Goal: Use online tool/utility: Utilize a website feature to perform a specific function

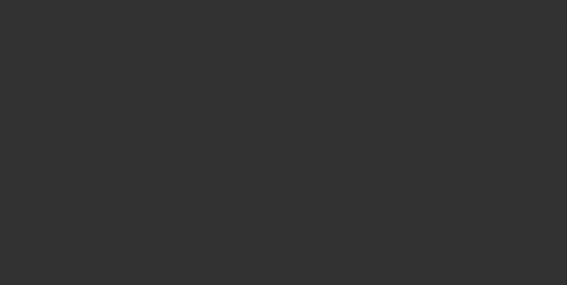
select select "0.1"
select select "2"
select select "0"
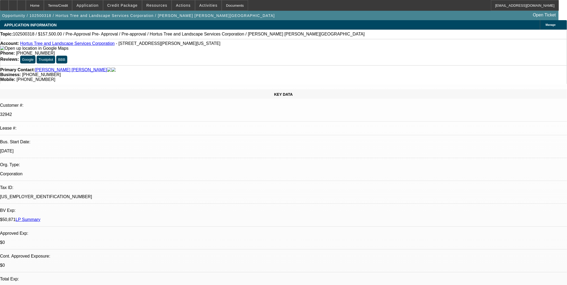
select select "1"
select select "2"
select select "6"
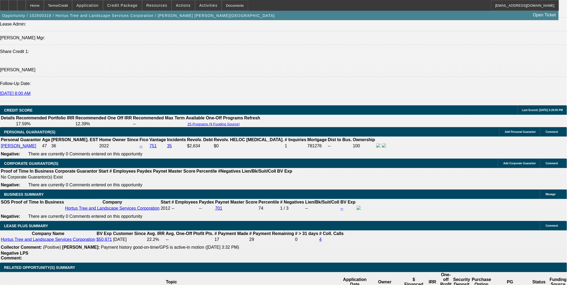
scroll to position [764, 0]
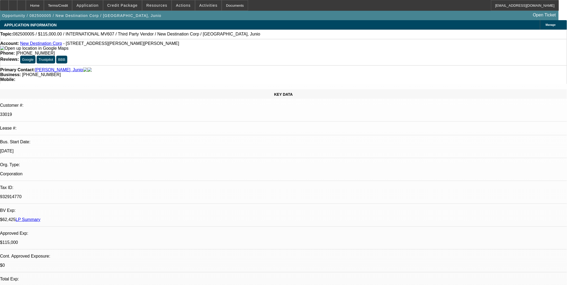
select select "0"
select select "2"
select select "0.1"
select select "0"
select select "2"
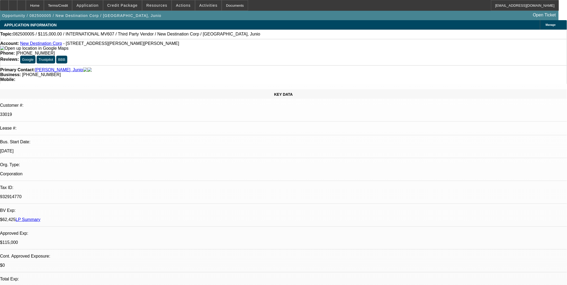
select select "0.1"
select select "0"
select select "2"
select select "0.1"
select select "0"
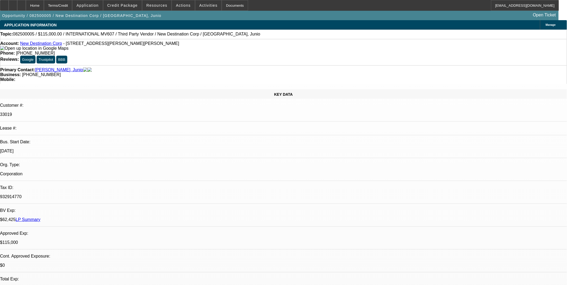
select select "2"
select select "0.1"
select select "1"
select select "2"
select select "4"
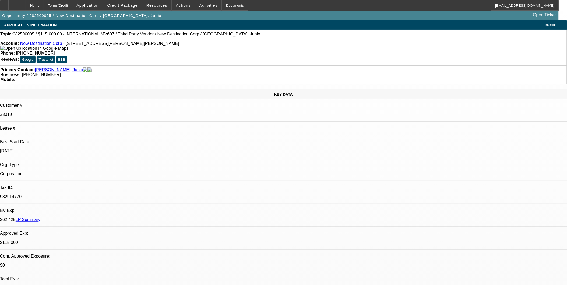
select select "1"
select select "2"
select select "4"
select select "1"
select select "2"
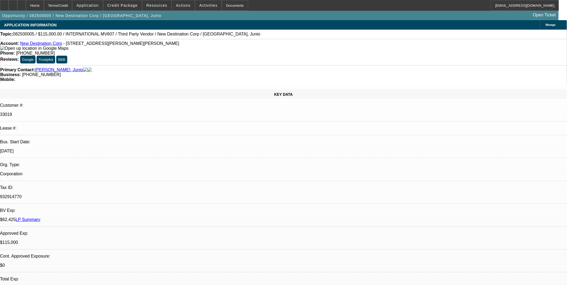
select select "4"
select select "1"
select select "2"
select select "4"
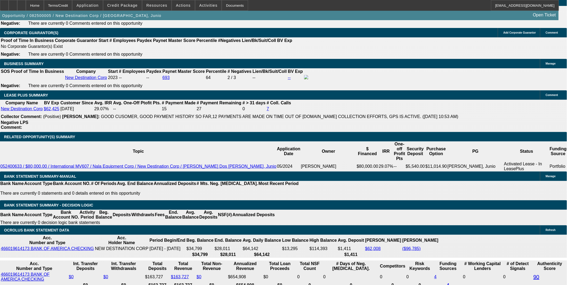
scroll to position [777, 0]
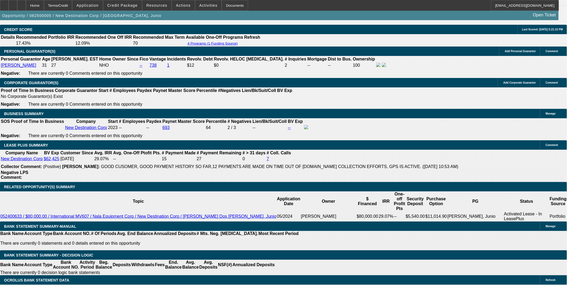
drag, startPoint x: 370, startPoint y: 186, endPoint x: 323, endPoint y: 187, distance: 46.6
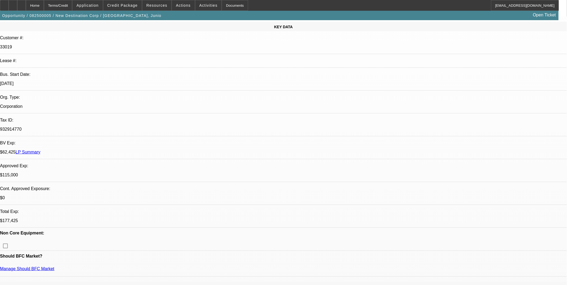
scroll to position [60, 0]
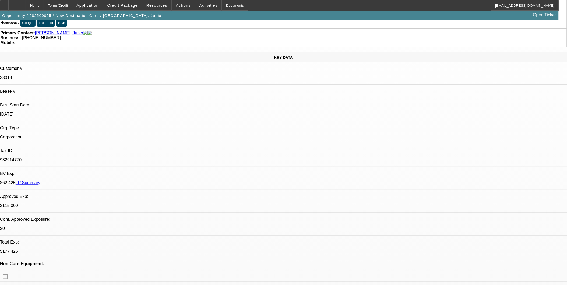
scroll to position [0, 0]
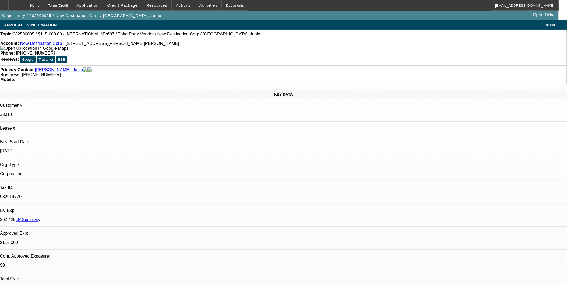
drag, startPoint x: 219, startPoint y: 181, endPoint x: 214, endPoint y: 174, distance: 8.1
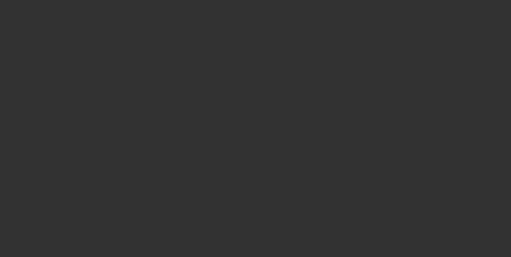
select select "0.1"
select select "2"
select select "0"
select select "6"
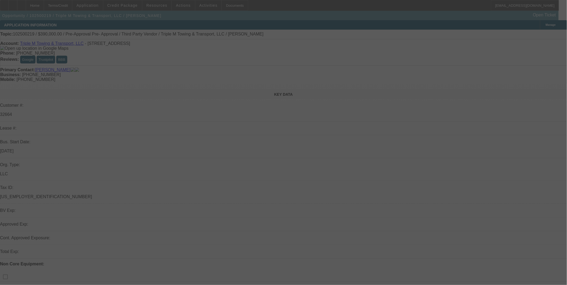
select select "0"
select select "2"
select select "0.1"
select select "0"
select select "2"
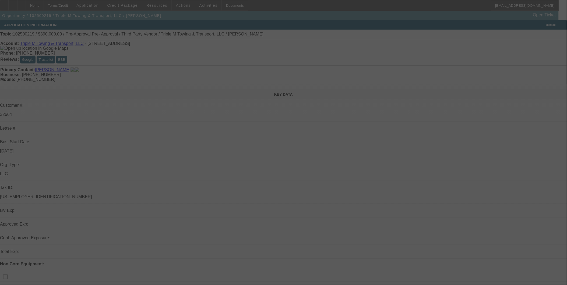
select select "0.1"
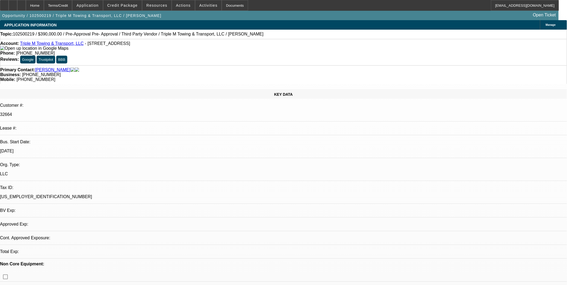
select select "1"
select select "2"
select select "4"
select select "1"
select select "2"
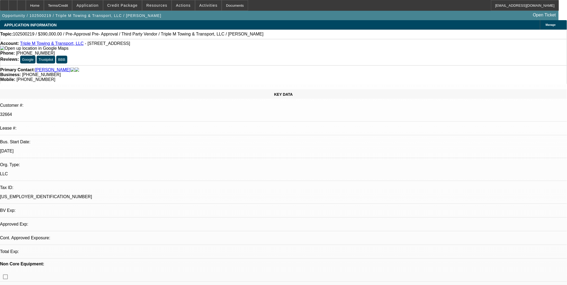
select select "4"
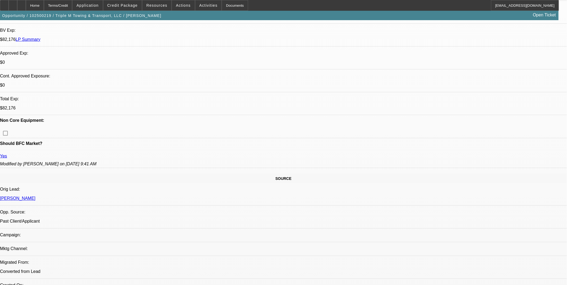
scroll to position [179, 0]
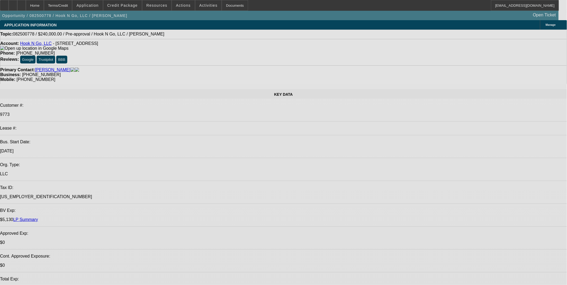
select select "0"
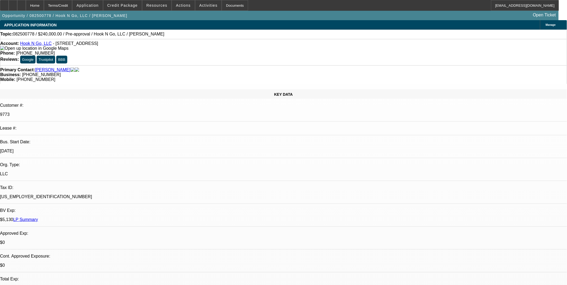
select select "2"
select select "0"
select select "2"
select select "0"
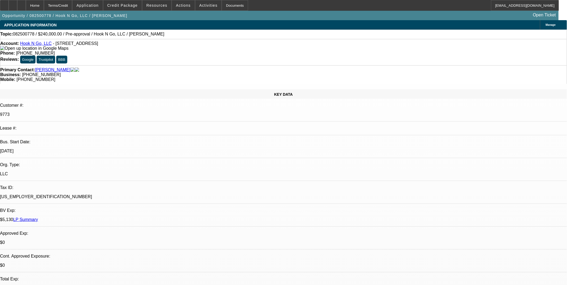
select select "1"
select select "2"
select select "6"
select select "1"
select select "2"
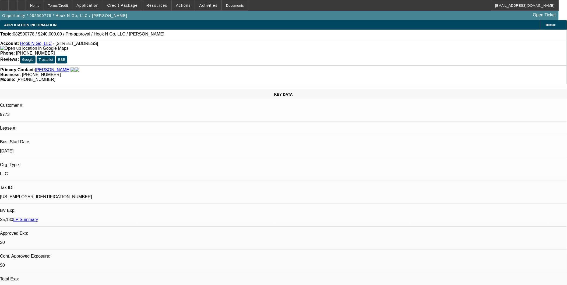
select select "6"
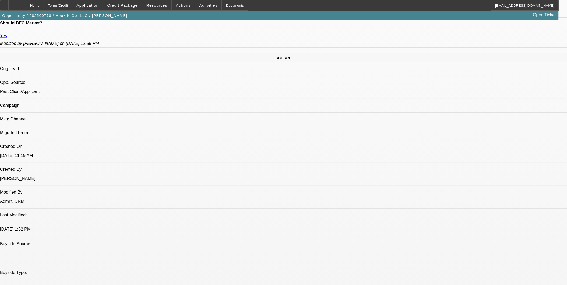
scroll to position [299, 0]
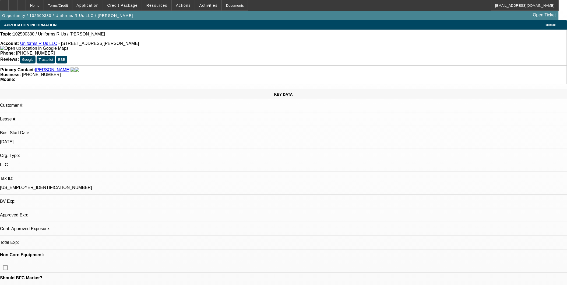
select select "0"
select select "2"
select select "0.1"
select select "1"
select select "2"
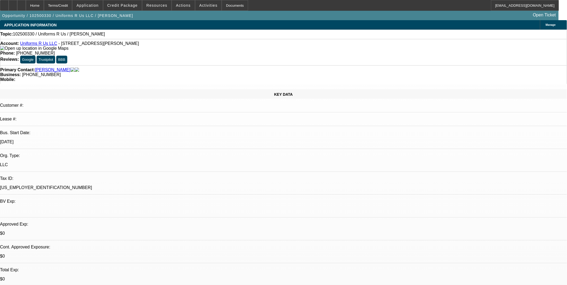
select select "4"
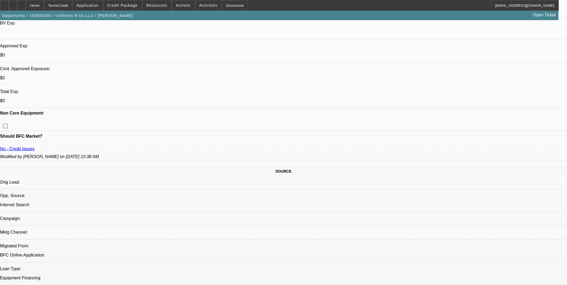
scroll to position [119, 0]
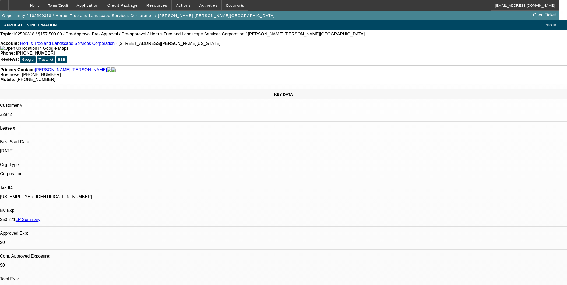
select select "0.1"
select select "2"
select select "0"
select select "6"
